Goal: Transaction & Acquisition: Purchase product/service

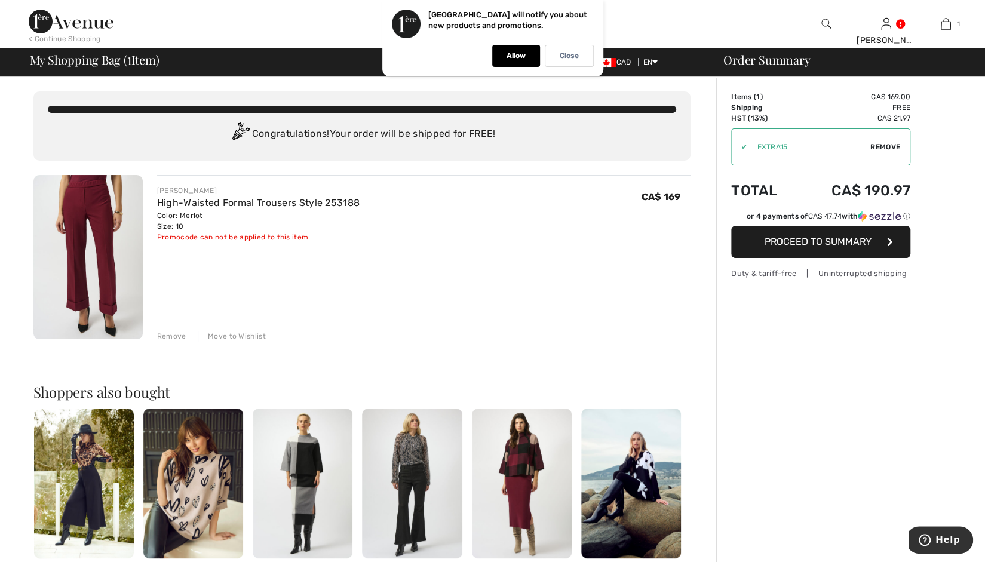
click at [91, 223] on img at bounding box center [87, 257] width 109 height 164
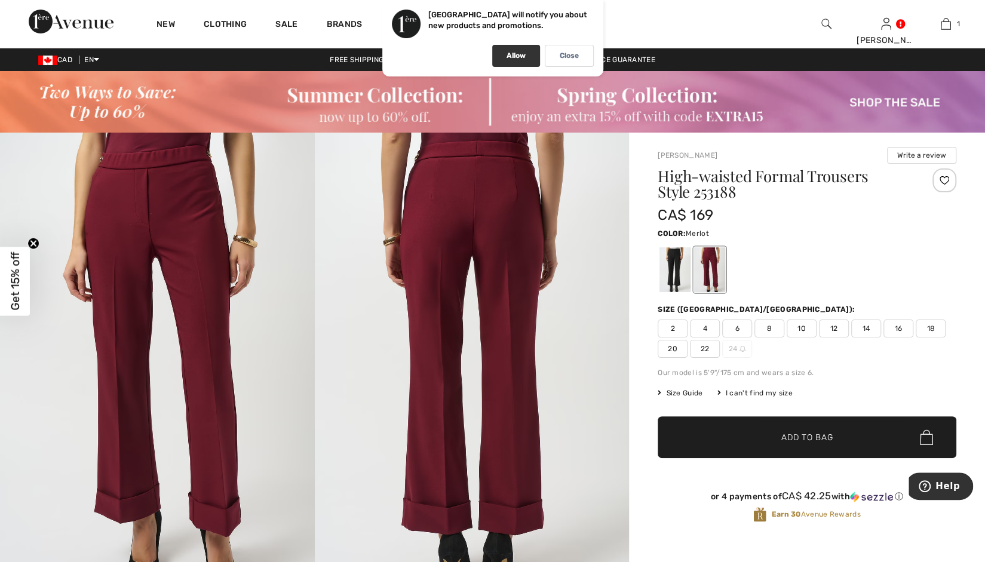
click at [523, 55] on p "Allow" at bounding box center [515, 55] width 19 height 9
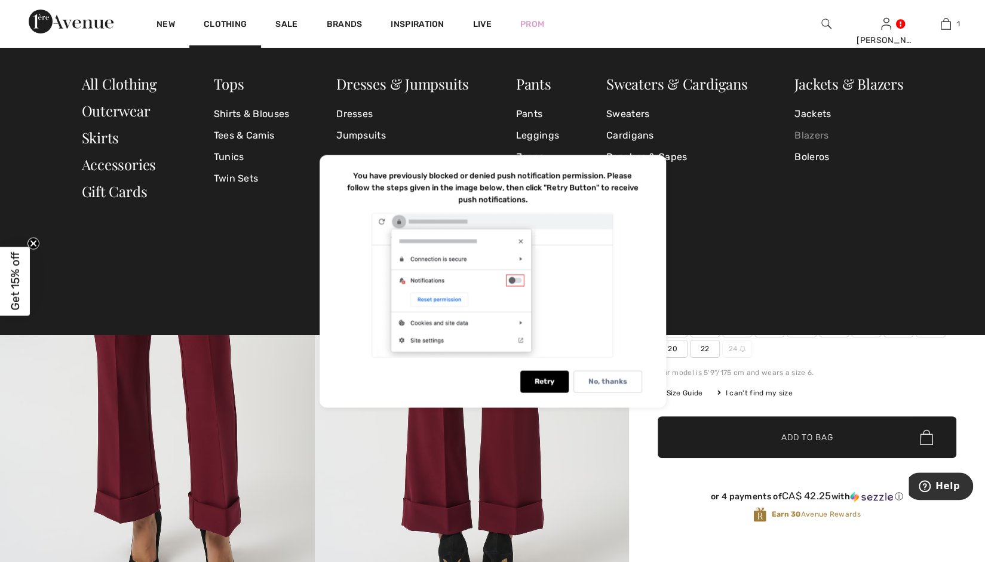
click at [804, 128] on link "Blazers" at bounding box center [848, 135] width 109 height 21
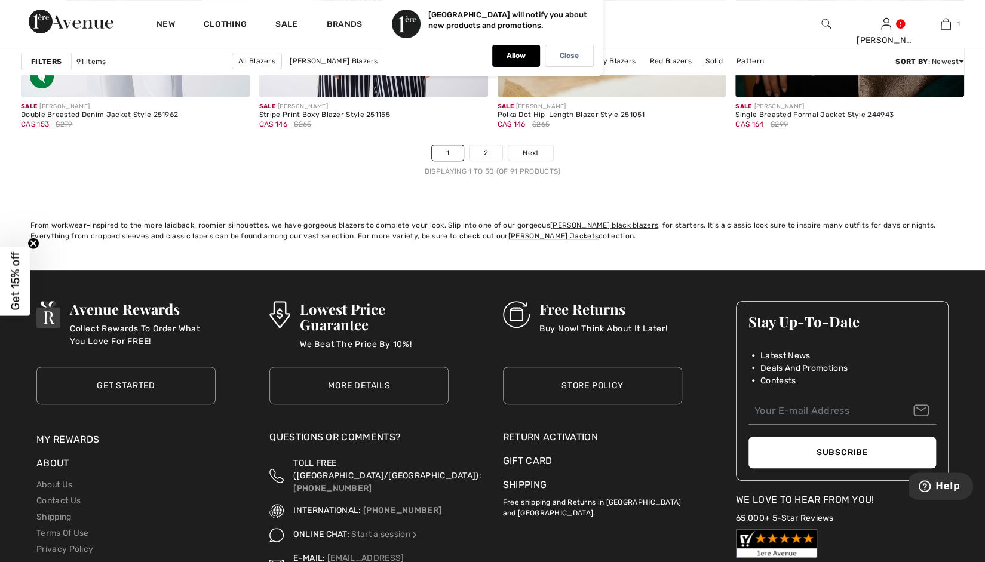
scroll to position [6135, 0]
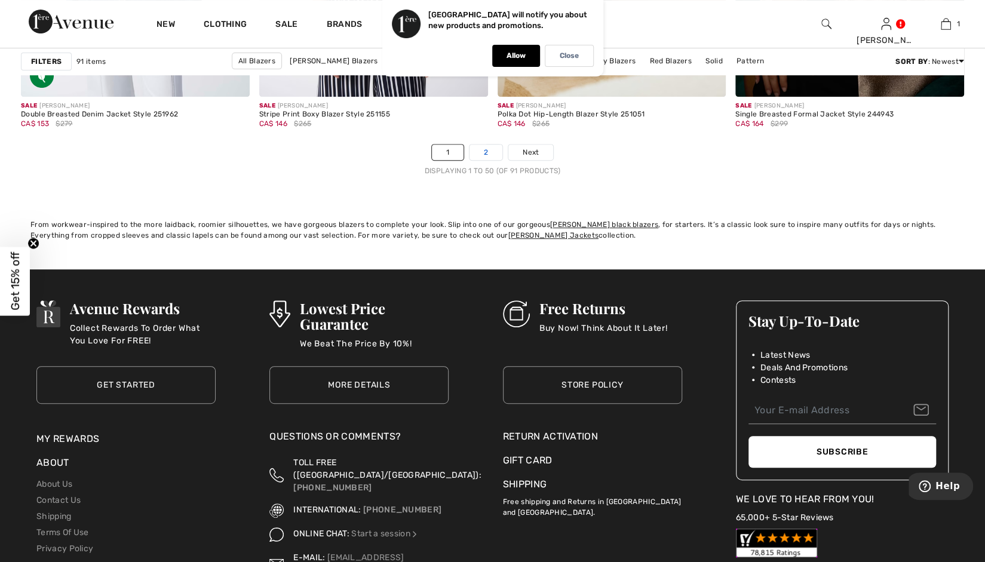
click at [485, 147] on link "2" at bounding box center [485, 152] width 33 height 16
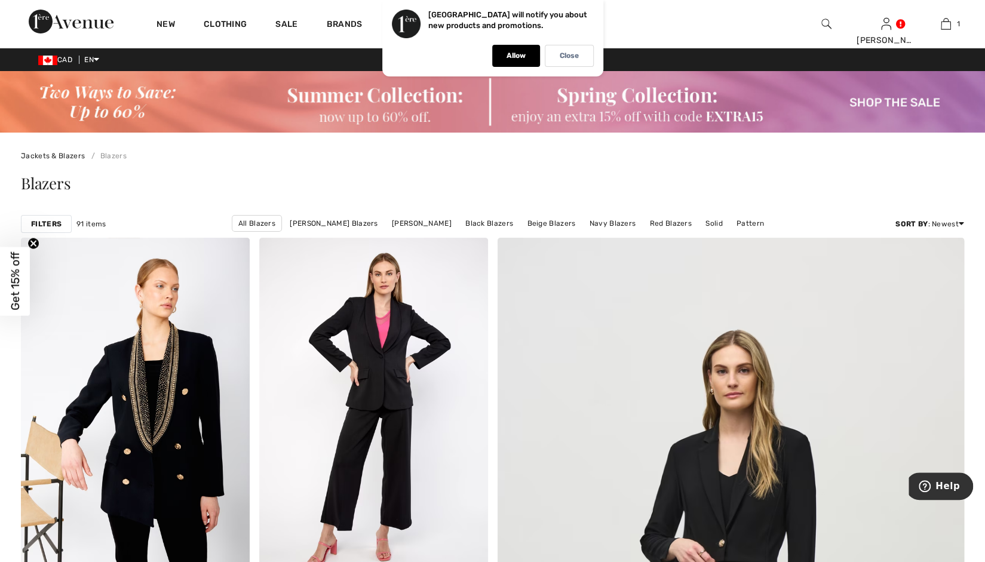
click at [485, 147] on div "Jackets & Blazers Blazers" at bounding box center [492, 147] width 943 height 29
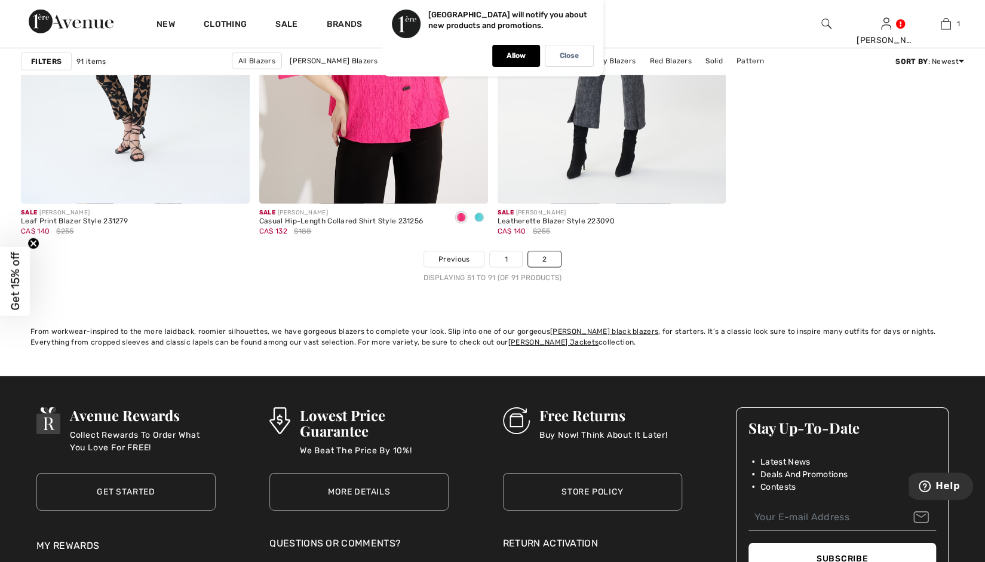
scroll to position [5233, 0]
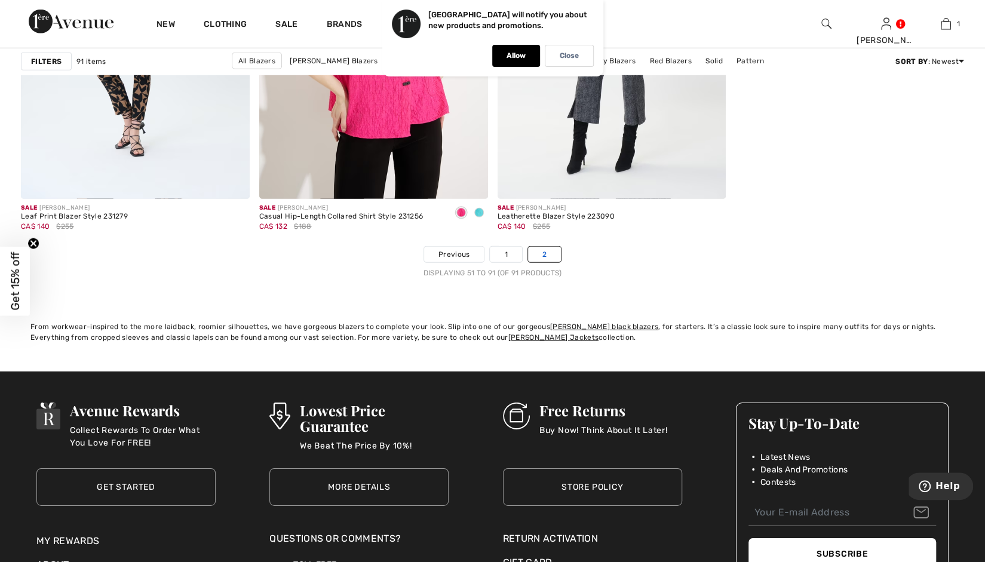
click at [542, 256] on link "2" at bounding box center [544, 255] width 33 height 16
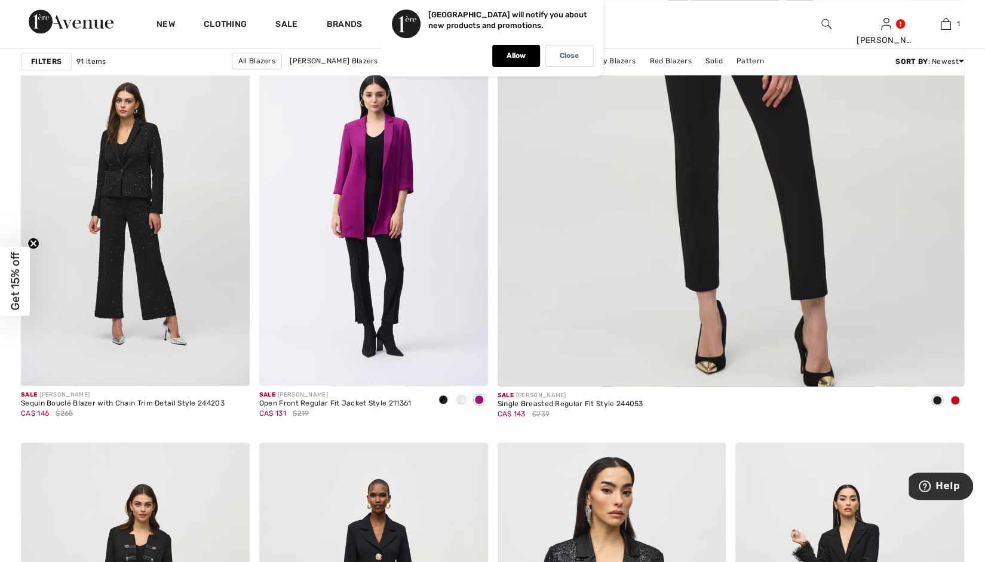
scroll to position [595, 0]
click at [480, 398] on span at bounding box center [479, 399] width 10 height 10
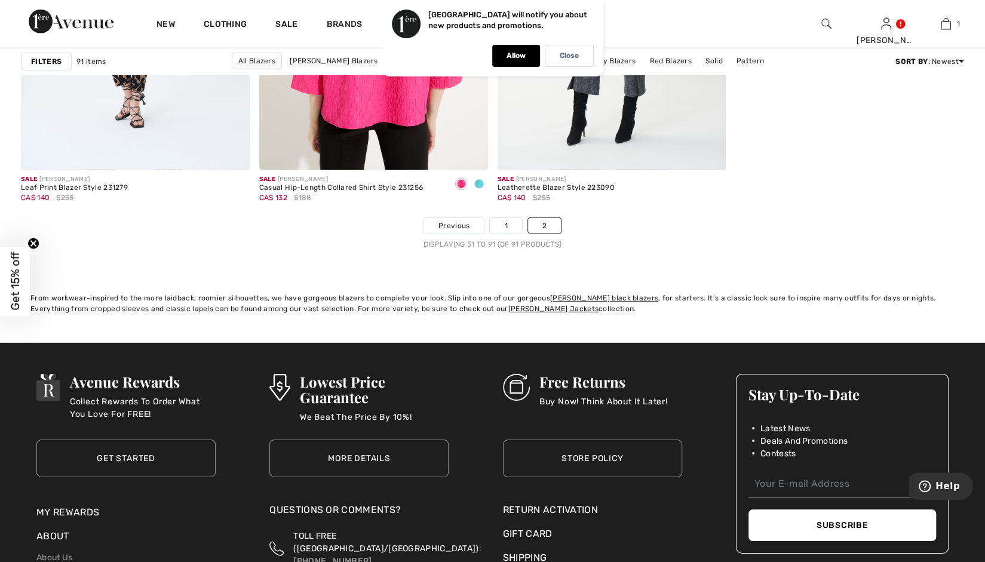
scroll to position [5271, 0]
